Goal: Task Accomplishment & Management: Use online tool/utility

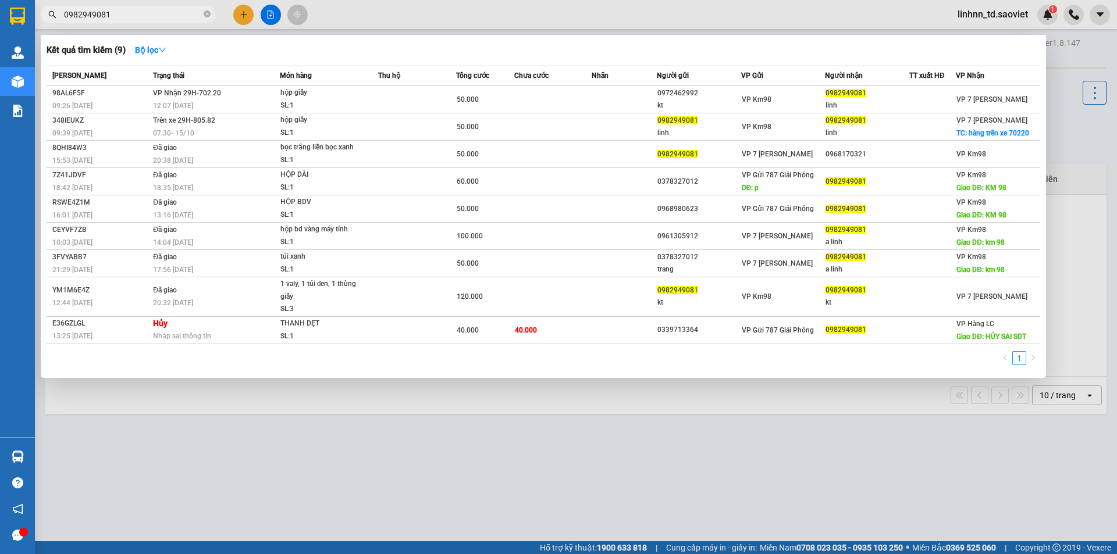
click at [124, 7] on span "0982949081" at bounding box center [128, 14] width 174 height 17
click at [121, 9] on input "0982949081" at bounding box center [132, 14] width 137 height 13
click at [121, 8] on input "0982949081" at bounding box center [132, 14] width 137 height 13
paste input "23191222"
type input "0923191222"
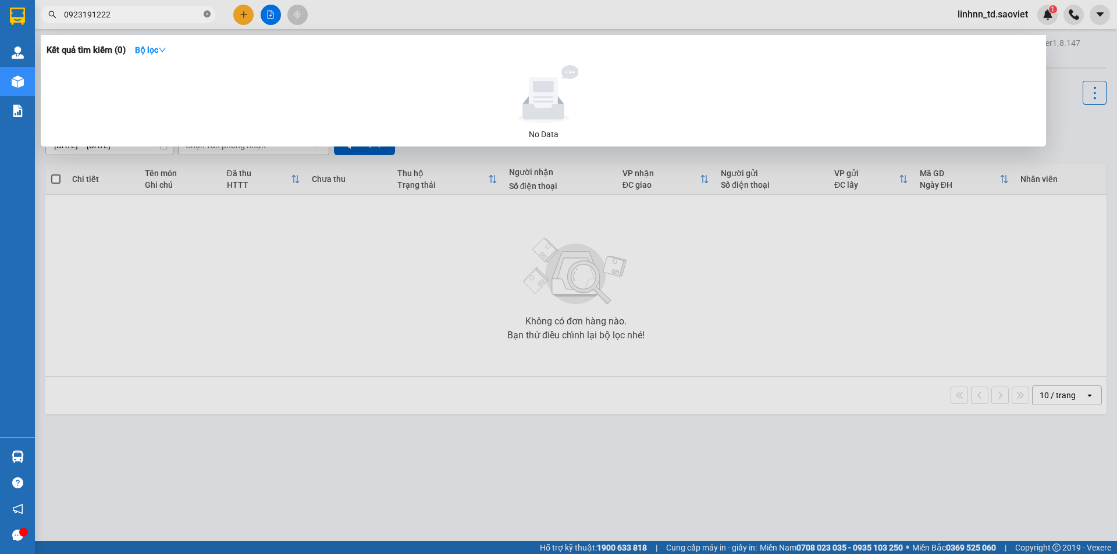
click at [206, 13] on icon "close-circle" at bounding box center [207, 13] width 7 height 7
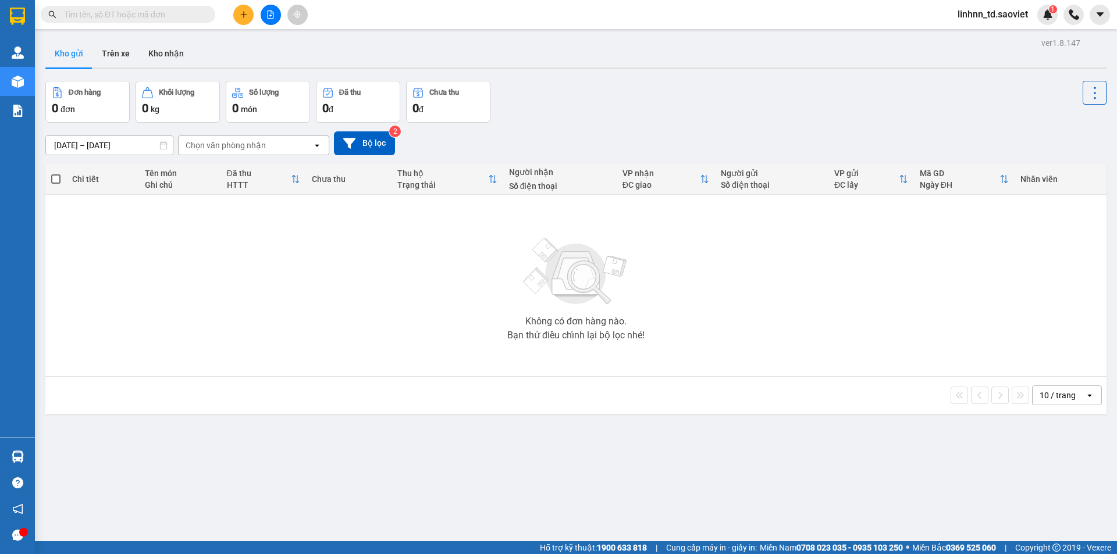
click at [428, 17] on div "Kết quả tìm kiếm ( 0 ) Bộ lọc No Data linhnn_td.saoviet 1" at bounding box center [558, 14] width 1117 height 29
click at [122, 8] on span at bounding box center [128, 14] width 174 height 17
click at [131, 26] on div "Kết quả tìm kiếm ( 0 ) Bộ lọc No Data linhnn_td.saoviet 1" at bounding box center [558, 14] width 1117 height 29
click at [135, 10] on input "text" at bounding box center [132, 14] width 137 height 13
paste input "[URL][DOMAIN_NAME][DATE]"
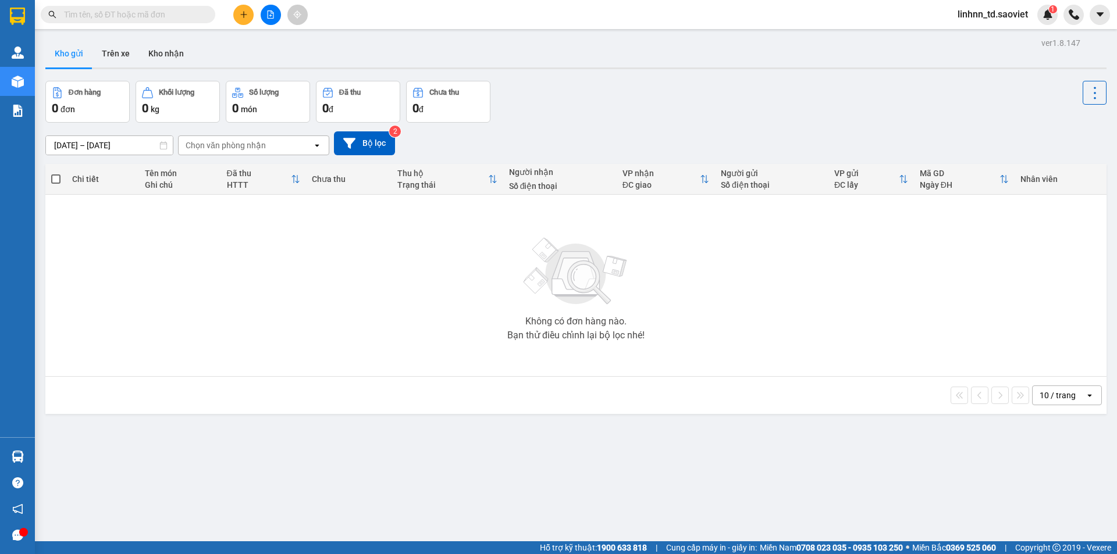
type input "[URL][DOMAIN_NAME][DATE]"
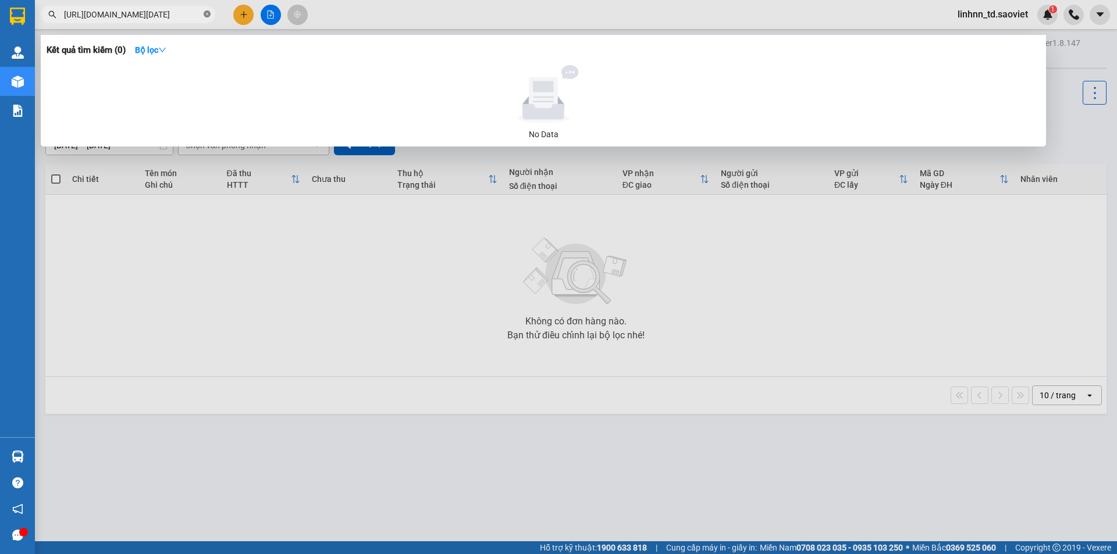
click at [208, 20] on span at bounding box center [207, 14] width 7 height 11
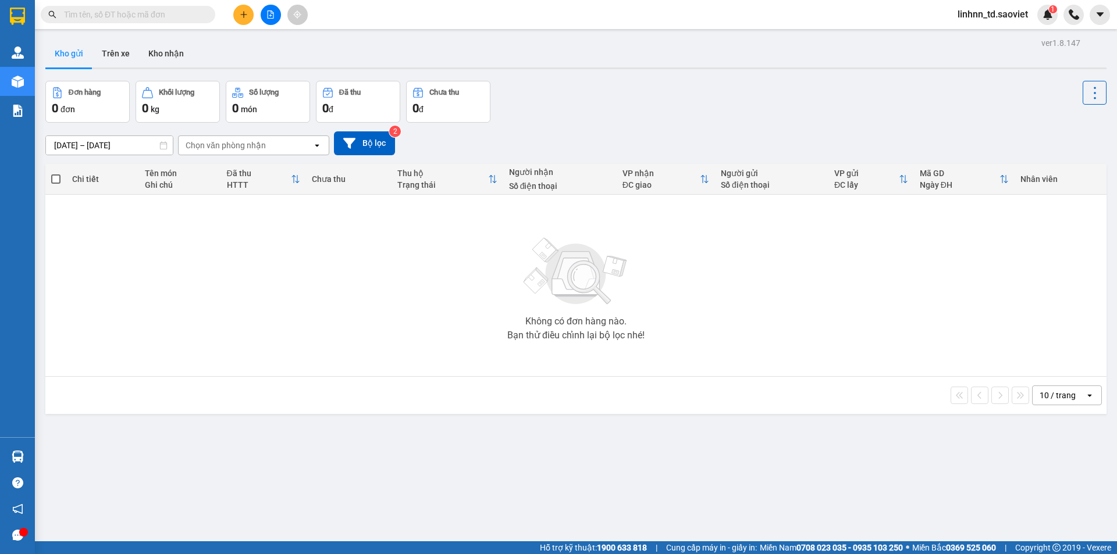
paste input "0855888222"
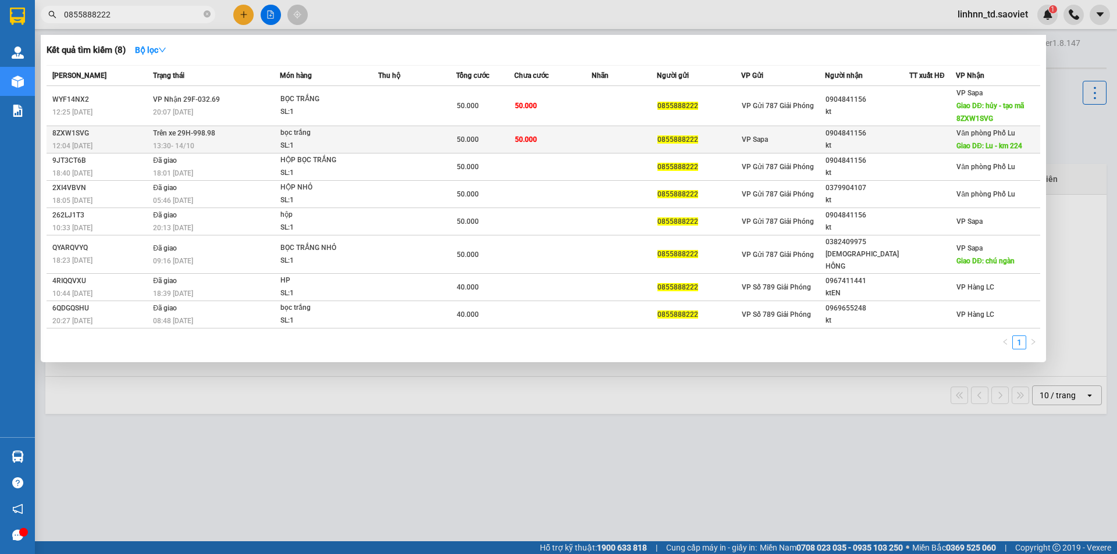
type input "0855888222"
click at [236, 138] on td "Trên xe 29H-998.98 13:30 [DATE]" at bounding box center [215, 139] width 130 height 27
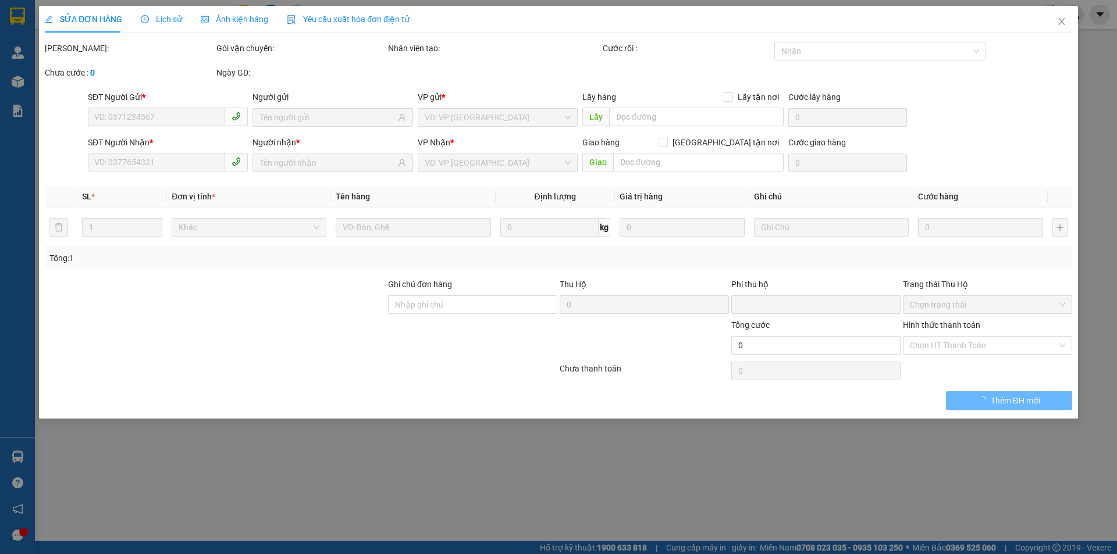
type input "0855888222"
type input "0904841156"
type input "kt"
type input "Lu - km 224"
type input "0"
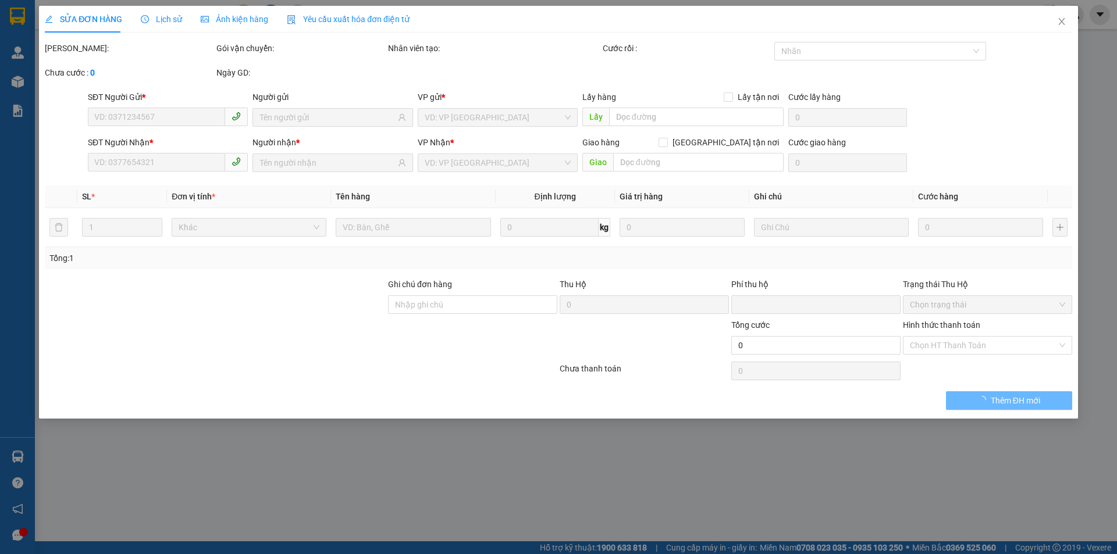
type input "50.000"
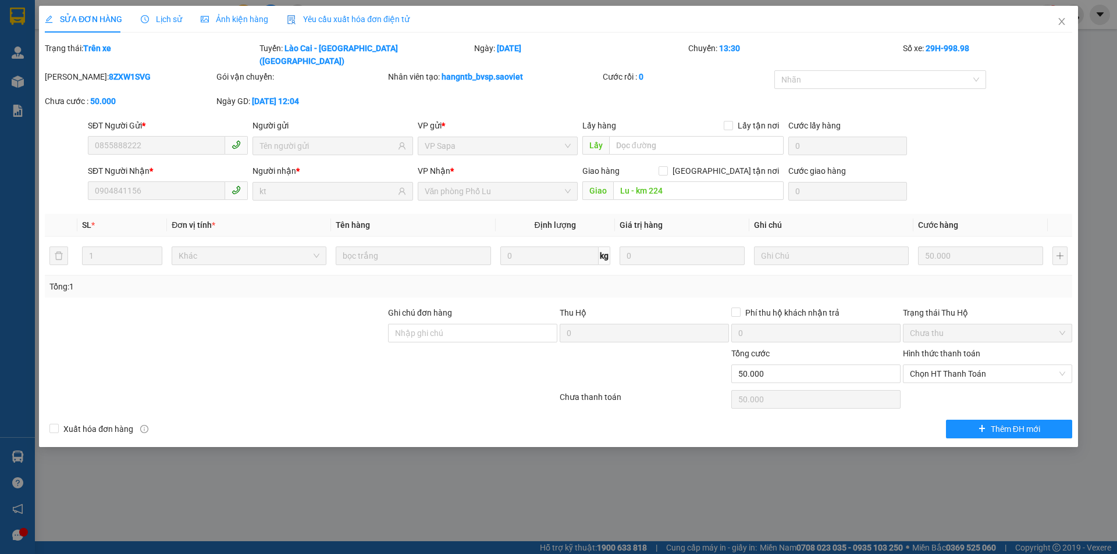
click at [165, 17] on span "Lịch sử" at bounding box center [161, 19] width 41 height 9
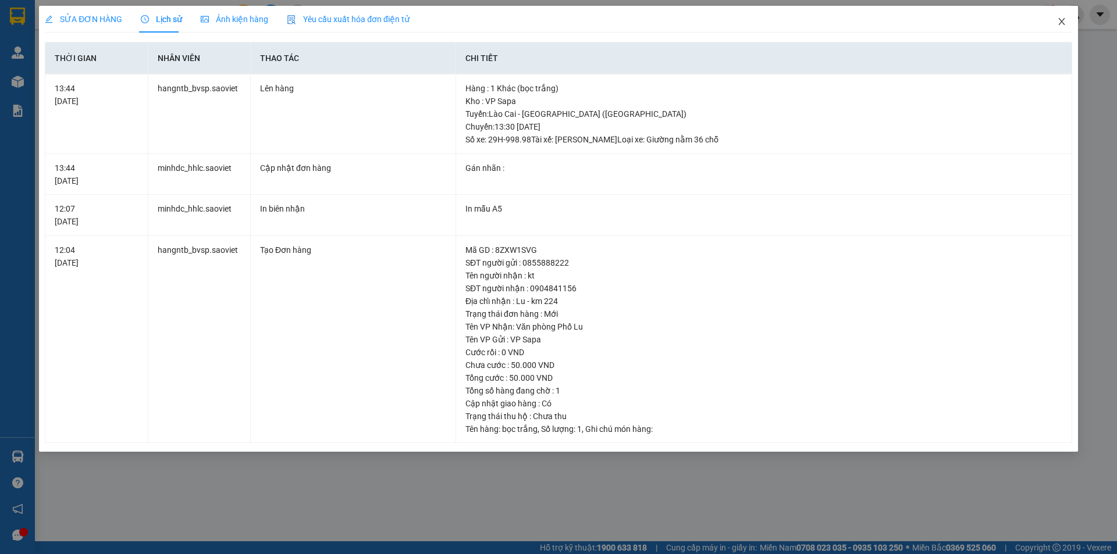
click at [1053, 20] on span "Close" at bounding box center [1061, 22] width 33 height 33
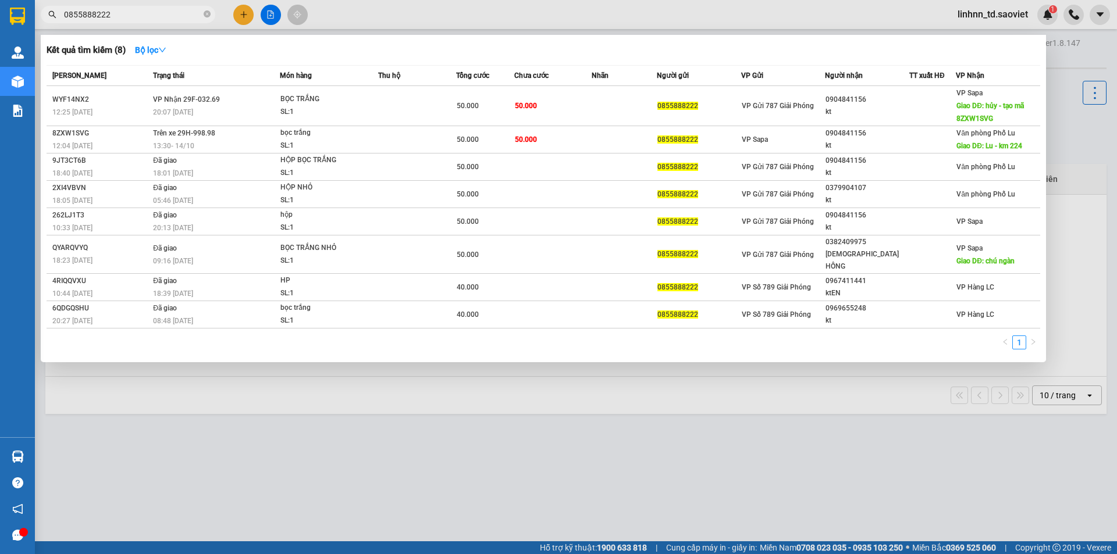
click at [129, 17] on input "0855888222" at bounding box center [132, 14] width 137 height 13
click at [117, 24] on div at bounding box center [558, 277] width 1117 height 554
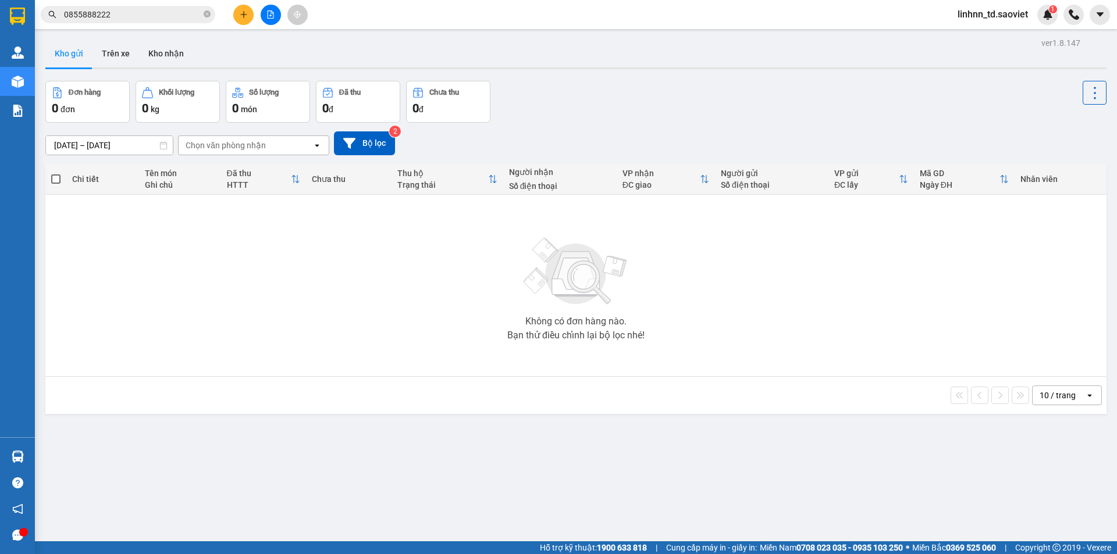
click at [117, 13] on input "0855888222" at bounding box center [132, 14] width 137 height 13
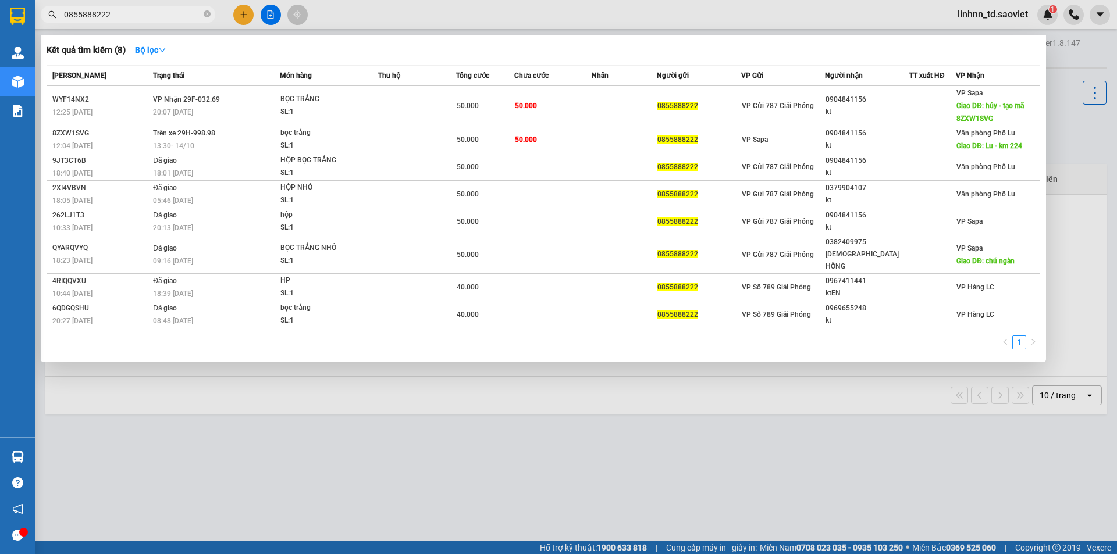
click at [117, 13] on input "0855888222" at bounding box center [132, 14] width 137 height 13
paste input "338333335"
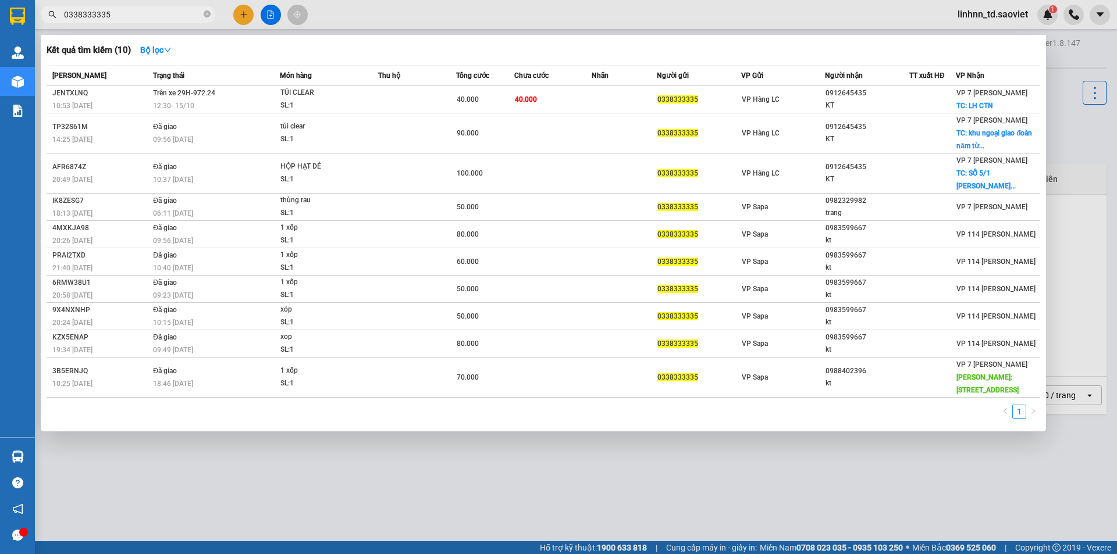
type input "0338333335"
click at [204, 16] on icon "close-circle" at bounding box center [207, 13] width 7 height 7
